Goal: Task Accomplishment & Management: Manage account settings

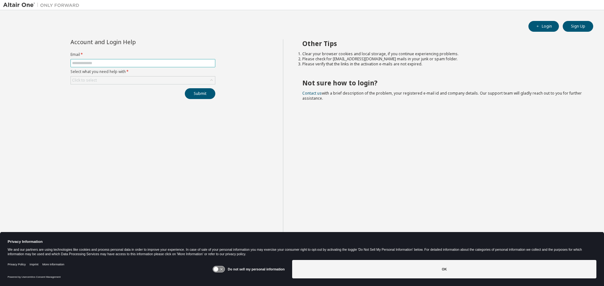
click at [168, 63] on input "text" at bounding box center [143, 63] width 142 height 5
click at [128, 64] on input "text" at bounding box center [143, 63] width 142 height 5
type input "**********"
click at [166, 78] on div "Click to select" at bounding box center [143, 81] width 144 height 8
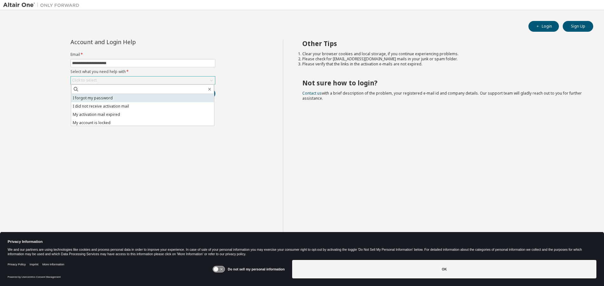
click at [110, 99] on li "I forgot my password" at bounding box center [142, 98] width 143 height 8
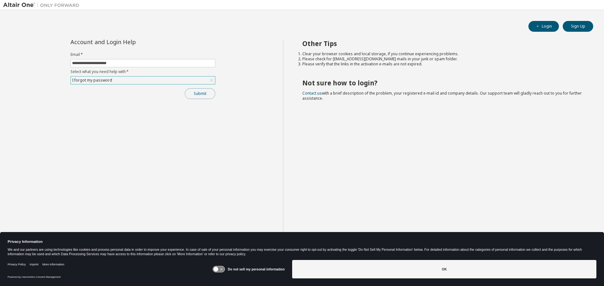
click at [200, 93] on button "Submit" at bounding box center [200, 93] width 30 height 11
click at [316, 93] on link "Contact us" at bounding box center [311, 93] width 19 height 5
click at [316, 92] on link "Contact us" at bounding box center [311, 93] width 19 height 5
click at [314, 93] on link "Contact us" at bounding box center [311, 93] width 19 height 5
click at [221, 271] on icon at bounding box center [219, 270] width 12 height 6
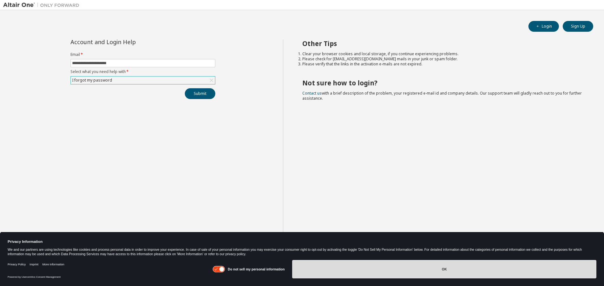
click at [443, 267] on button "OK" at bounding box center [444, 269] width 304 height 18
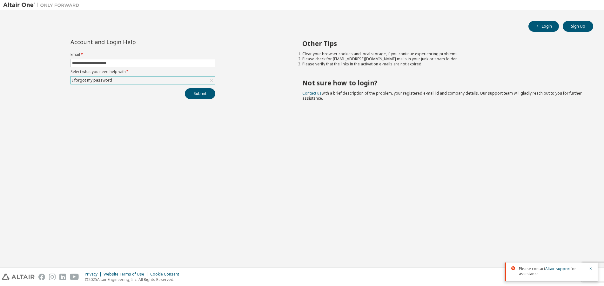
click at [315, 91] on link "Contact us" at bounding box center [311, 93] width 19 height 5
click at [538, 269] on span "Please contact Altair support for assistance." at bounding box center [552, 272] width 66 height 10
click at [558, 268] on link "Altair support" at bounding box center [557, 268] width 25 height 5
click at [314, 93] on link "Contact us" at bounding box center [311, 93] width 19 height 5
click at [591, 269] on icon "button" at bounding box center [591, 269] width 4 height 4
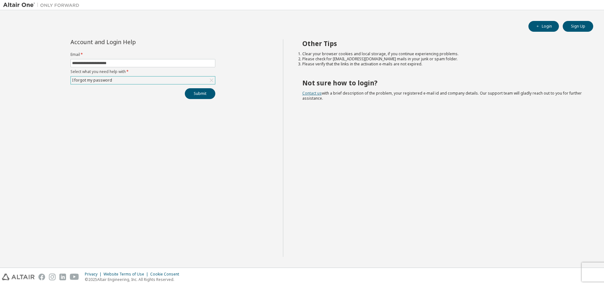
click at [318, 95] on link "Contact us" at bounding box center [311, 93] width 19 height 5
click at [575, 25] on button "Sign Up" at bounding box center [578, 26] width 30 height 11
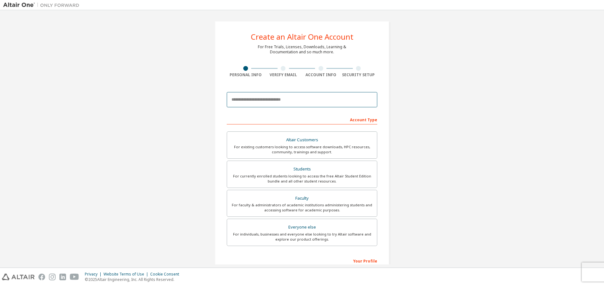
click at [304, 103] on input "email" at bounding box center [302, 99] width 151 height 15
type input "**********"
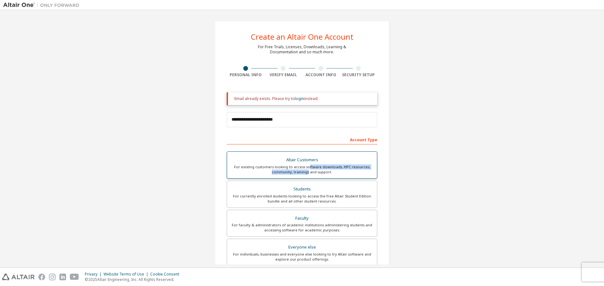
click at [308, 170] on div "For existing customers looking to access software downloads, HPC resources, com…" at bounding box center [302, 170] width 142 height 10
click at [298, 98] on link "login" at bounding box center [299, 98] width 9 height 5
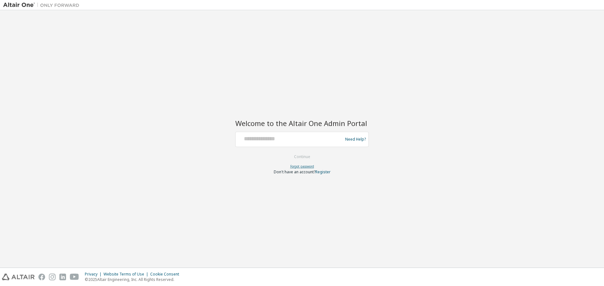
click at [308, 167] on link "Forgot password" at bounding box center [302, 166] width 24 height 4
click at [356, 139] on link "Need Help?" at bounding box center [355, 139] width 21 height 0
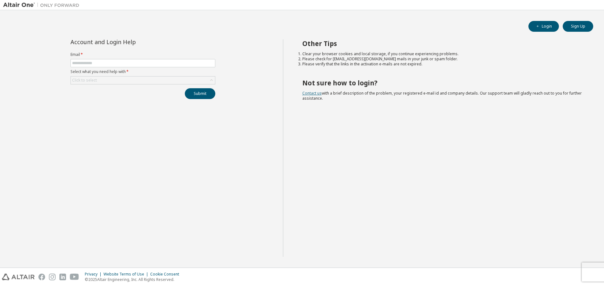
click at [316, 94] on link "Contact us" at bounding box center [311, 93] width 19 height 5
click at [172, 63] on input "text" at bounding box center [143, 63] width 142 height 5
type input "**********"
click at [143, 78] on div "Click to select" at bounding box center [143, 81] width 144 height 8
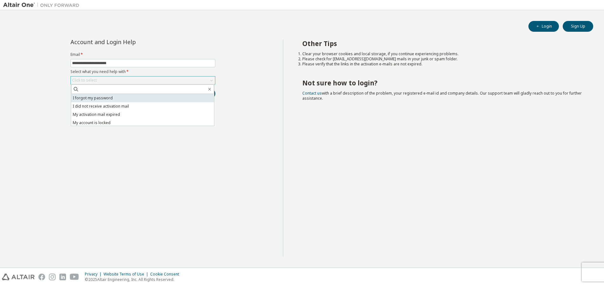
click at [111, 98] on li "I forgot my password" at bounding box center [142, 98] width 143 height 8
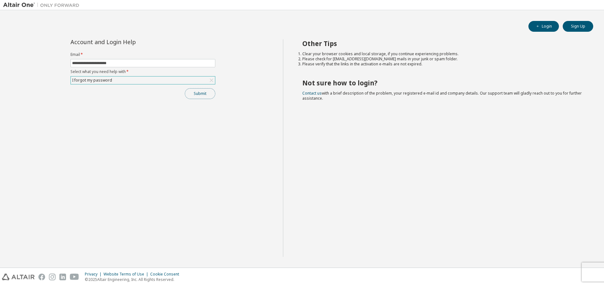
click at [202, 95] on button "Submit" at bounding box center [200, 93] width 30 height 11
click at [319, 93] on link "Contact us" at bounding box center [311, 93] width 19 height 5
click at [557, 267] on link "Altair support" at bounding box center [557, 268] width 25 height 5
drag, startPoint x: 165, startPoint y: 3, endPoint x: 396, endPoint y: 26, distance: 232.1
click at [396, 26] on div "Login Sign Up" at bounding box center [302, 26] width 583 height 11
